Goal: Task Accomplishment & Management: Complete application form

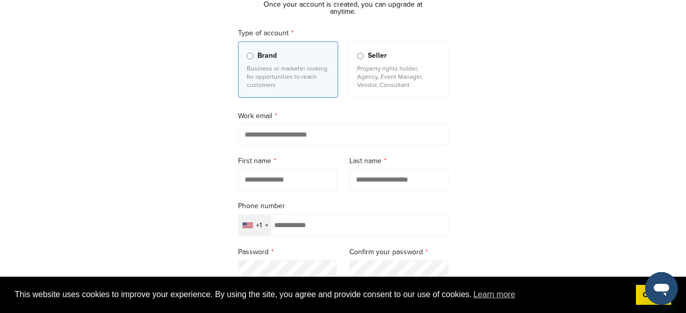
scroll to position [93, 0]
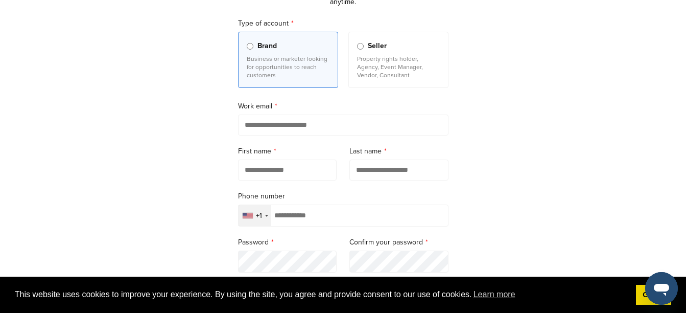
click at [292, 127] on input "email" at bounding box center [343, 124] width 210 height 21
type input "**********"
type input "*******"
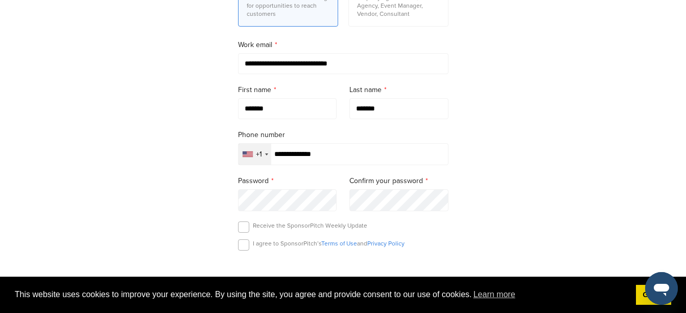
scroll to position [157, 0]
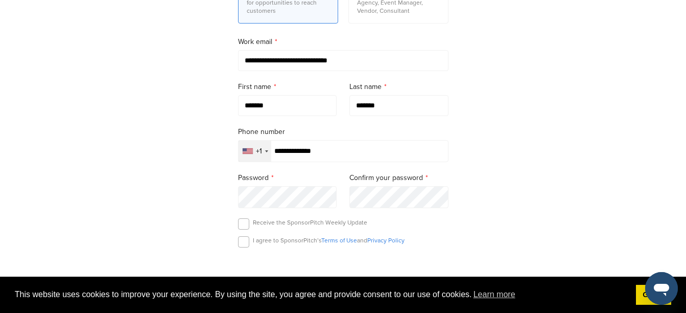
click at [326, 152] on input "**********" at bounding box center [343, 151] width 210 height 22
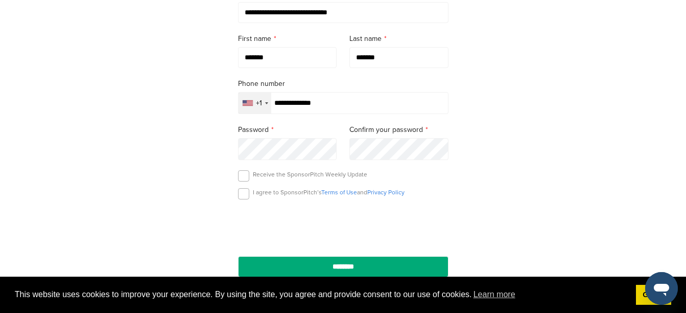
scroll to position [208, 0]
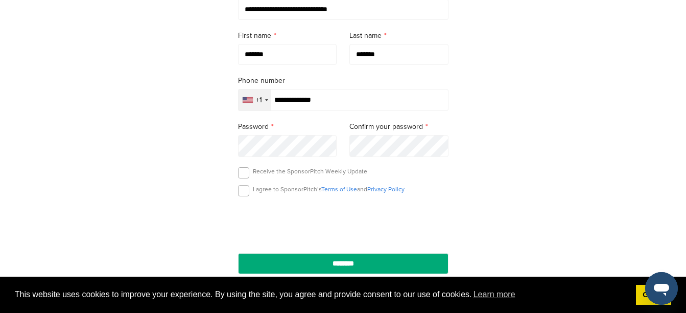
type input "**********"
click at [244, 192] on label at bounding box center [243, 190] width 11 height 11
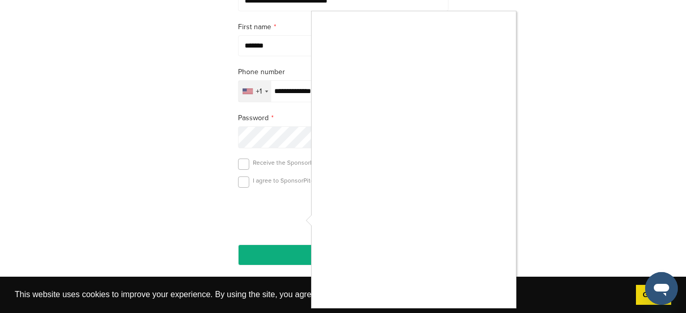
scroll to position [217, 0]
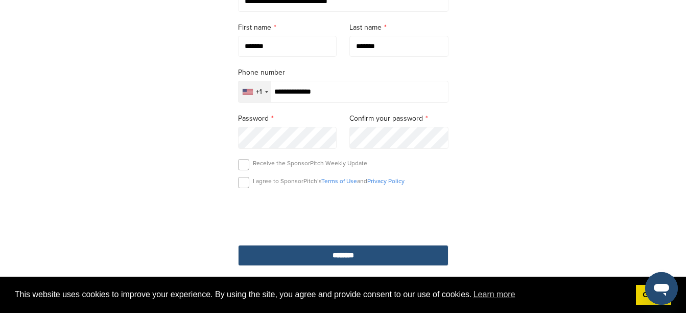
click at [387, 251] on input "********" at bounding box center [343, 255] width 210 height 21
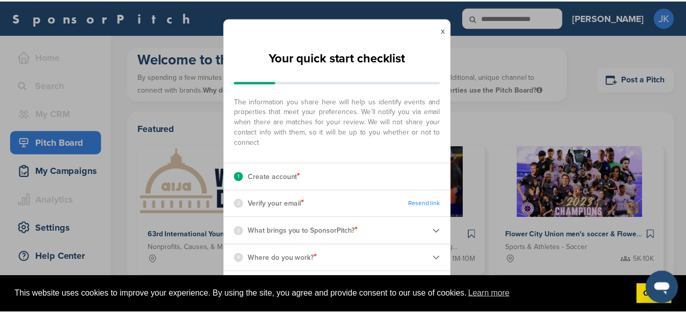
scroll to position [17, 0]
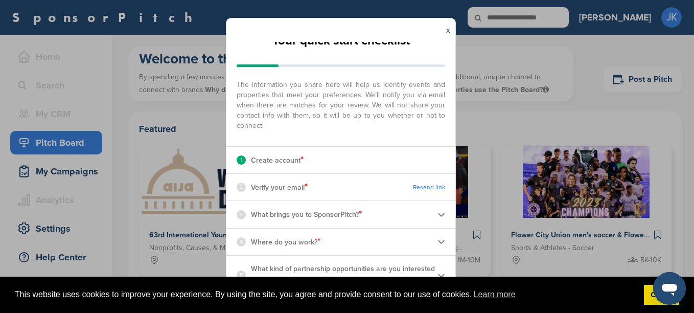
click at [445, 31] on div "x" at bounding box center [448, 29] width 14 height 23
click at [446, 30] on link "x" at bounding box center [448, 30] width 4 height 10
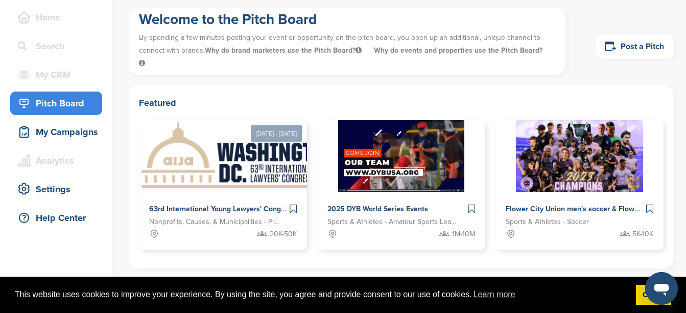
scroll to position [48, 0]
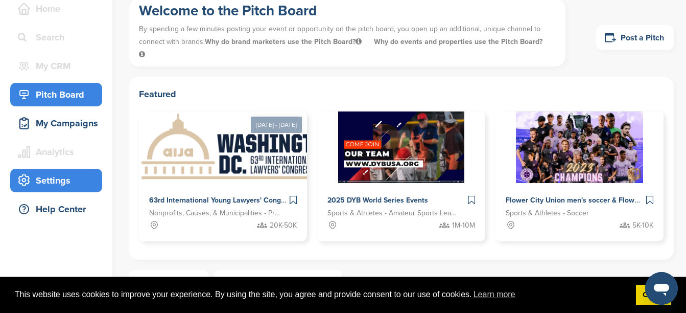
click at [68, 177] on div "Settings" at bounding box center [58, 180] width 87 height 18
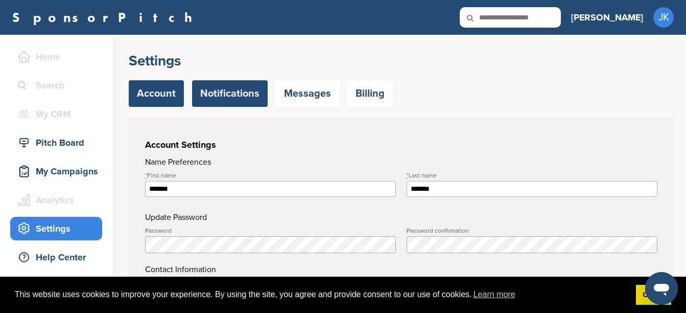
click at [252, 96] on link "Notifications" at bounding box center [230, 93] width 76 height 27
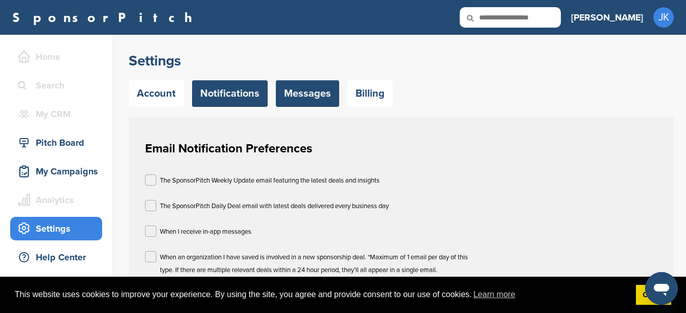
click at [302, 98] on link "Messages" at bounding box center [307, 93] width 63 height 27
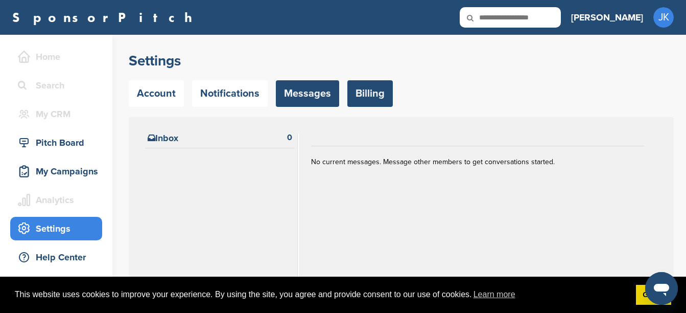
click at [370, 86] on link "Billing" at bounding box center [369, 93] width 45 height 27
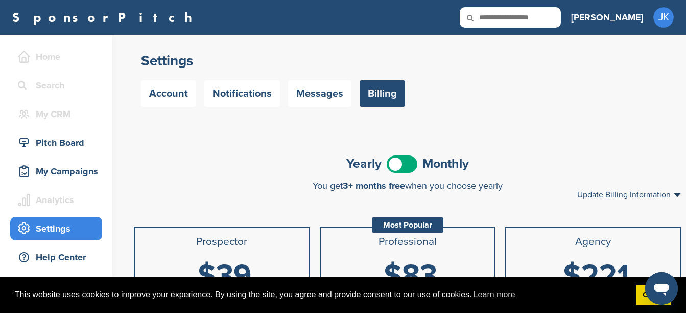
click at [623, 15] on h3 "[PERSON_NAME]" at bounding box center [607, 17] width 72 height 14
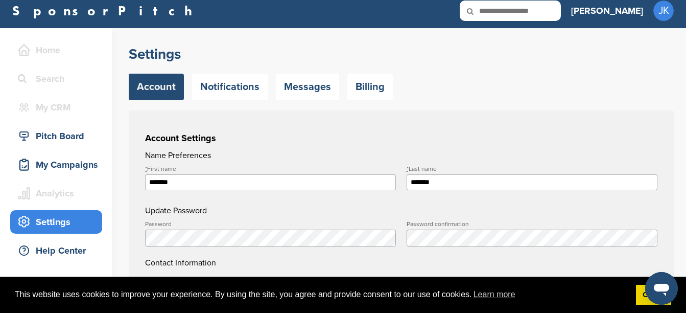
scroll to position [5, 0]
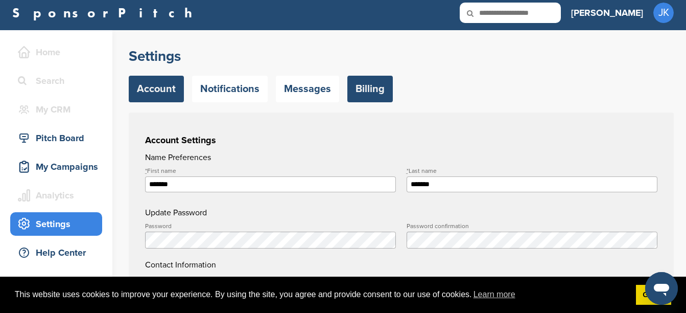
click at [377, 88] on link "Billing" at bounding box center [369, 89] width 45 height 27
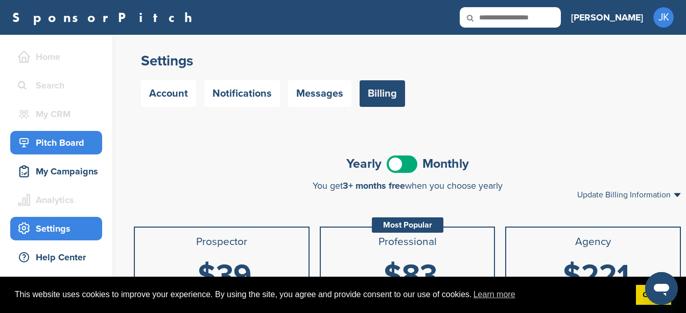
click at [59, 145] on div "Pitch Board" at bounding box center [58, 142] width 87 height 18
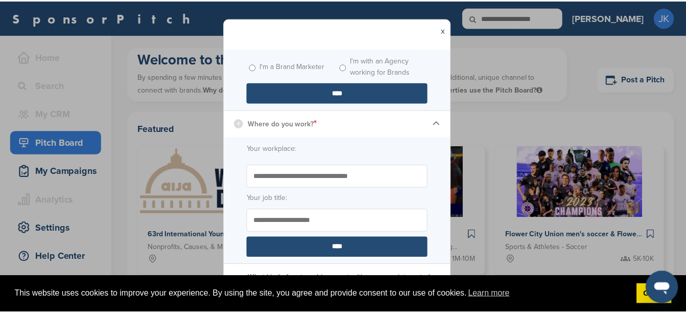
scroll to position [206, 0]
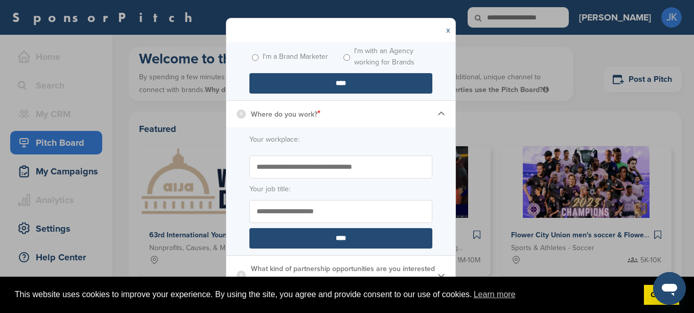
click at [448, 29] on link "x" at bounding box center [448, 30] width 4 height 10
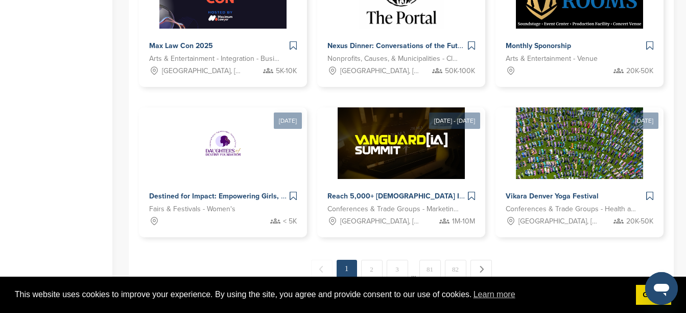
scroll to position [709, 0]
